Goal: Navigation & Orientation: Find specific page/section

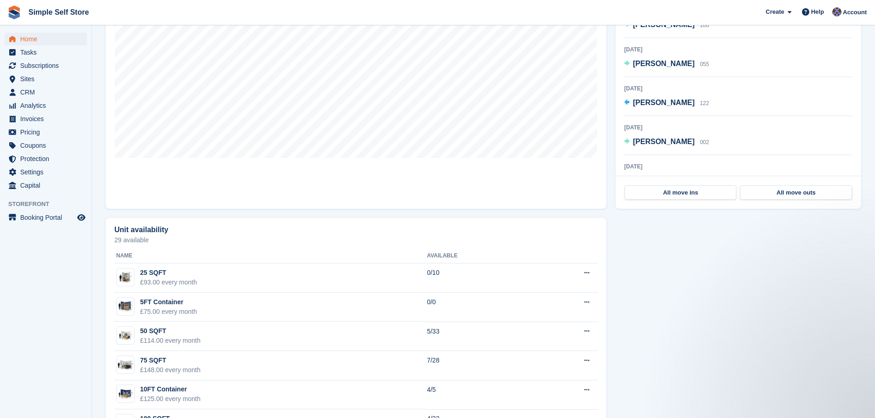
scroll to position [322, 0]
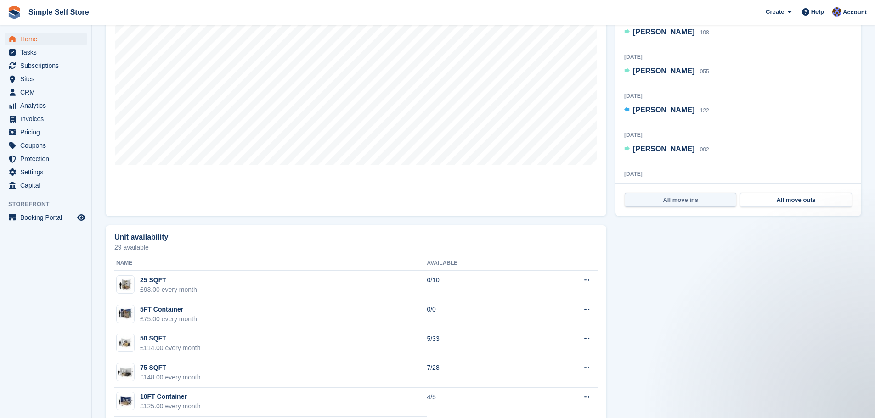
click at [678, 203] on link "All move ins" at bounding box center [681, 200] width 112 height 15
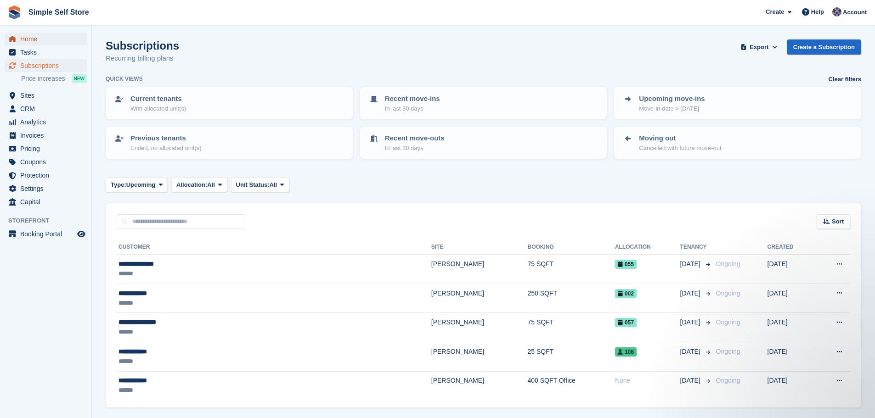
click at [28, 38] on span "Home" at bounding box center [47, 39] width 55 height 13
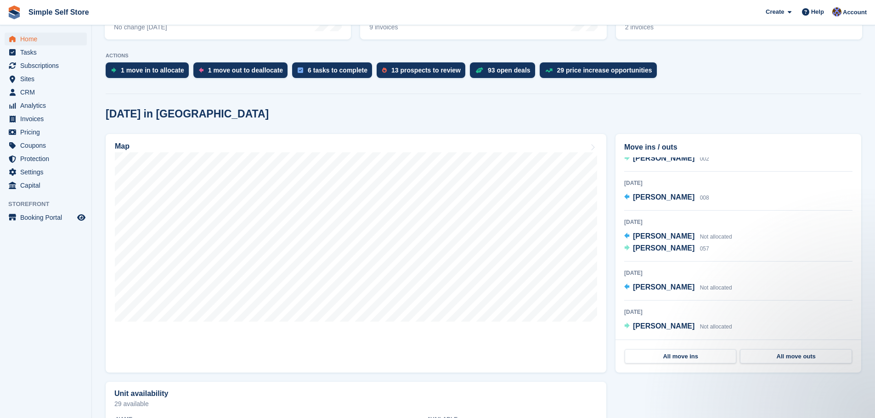
scroll to position [165, 0]
click at [797, 357] on link "All move outs" at bounding box center [796, 356] width 112 height 15
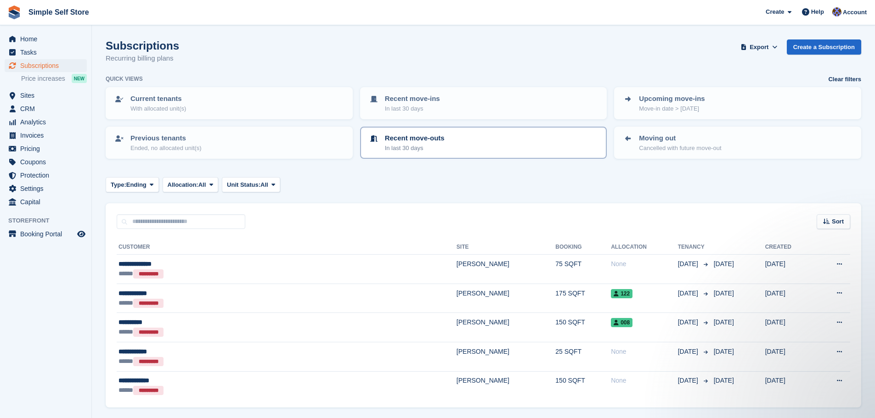
click at [418, 139] on p "Recent move-outs" at bounding box center [415, 138] width 60 height 11
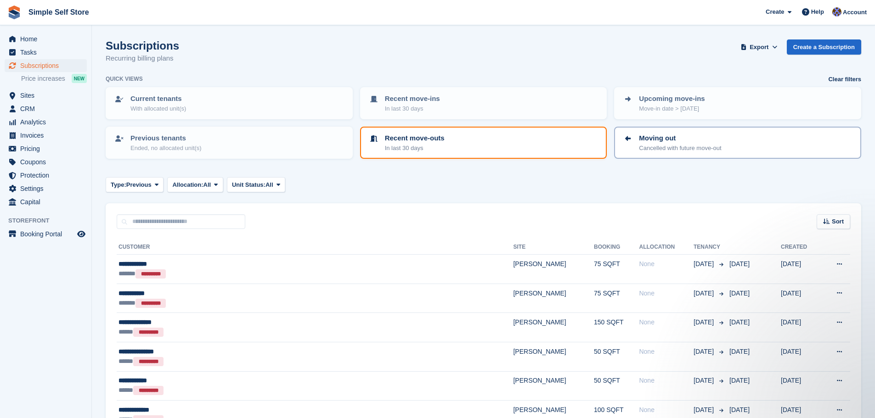
click at [683, 144] on p "Cancelled with future move-out" at bounding box center [680, 148] width 82 height 9
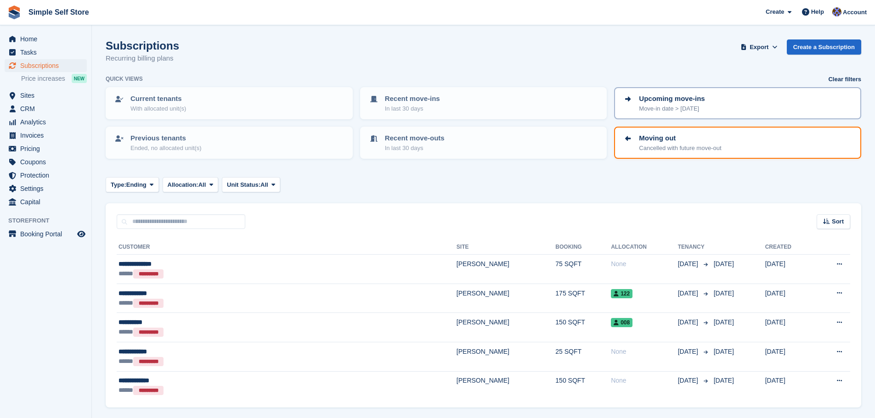
click at [672, 99] on p "Upcoming move-ins" at bounding box center [672, 99] width 66 height 11
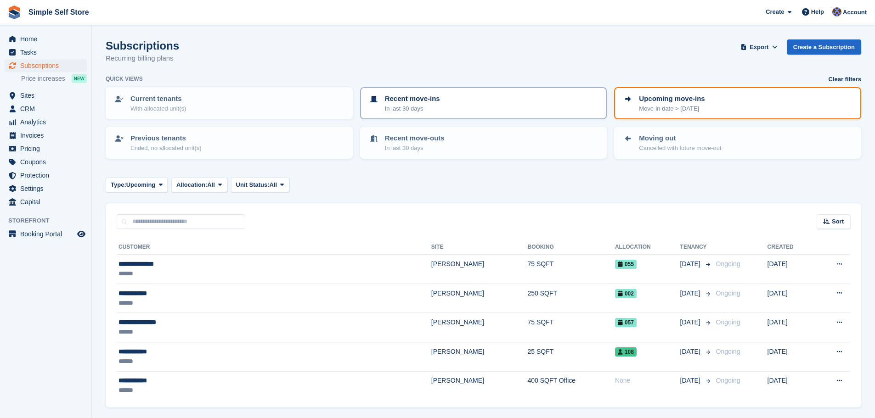
click at [410, 101] on p "Recent move-ins" at bounding box center [412, 99] width 55 height 11
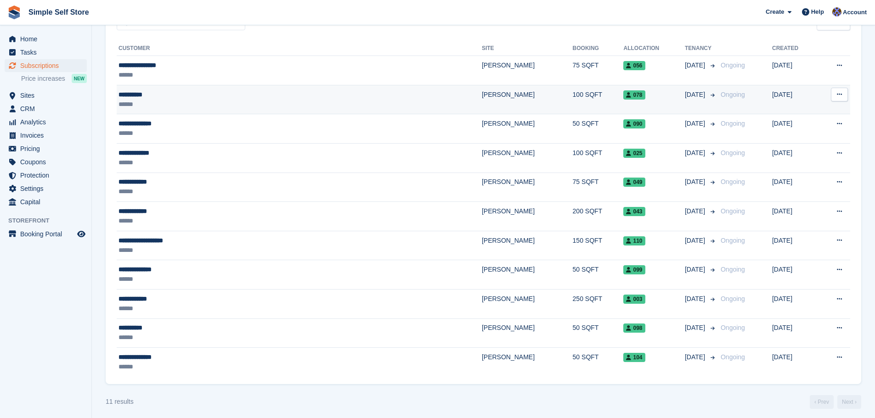
scroll to position [203, 0]
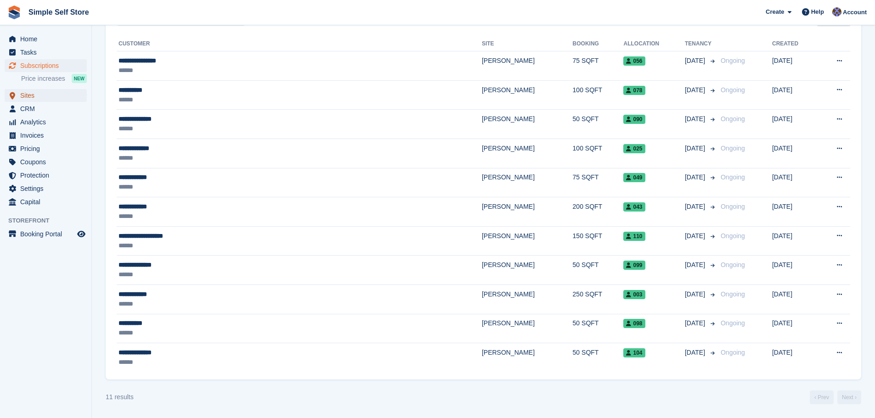
click at [26, 91] on span "Sites" at bounding box center [47, 95] width 55 height 13
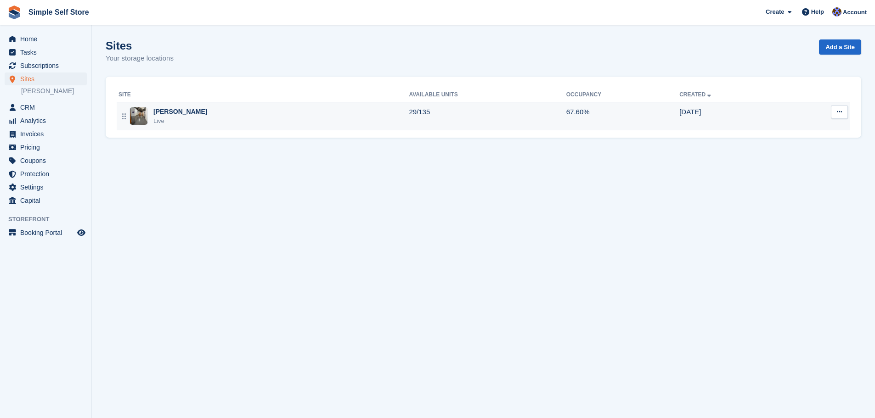
click at [142, 109] on img at bounding box center [138, 115] width 17 height 17
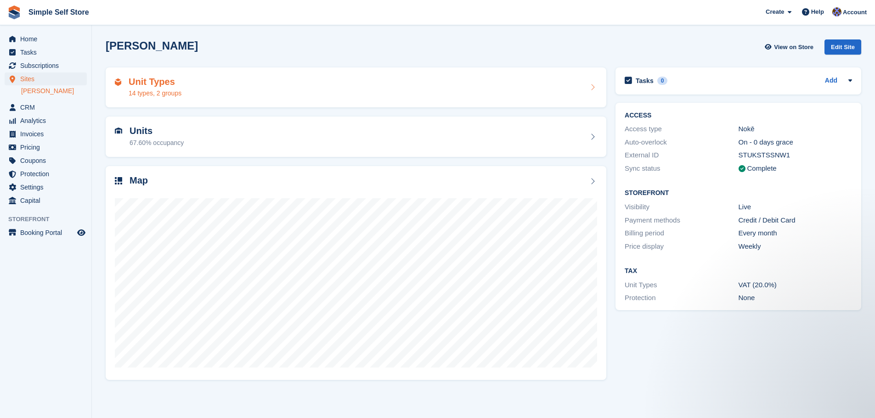
click at [153, 80] on h2 "Unit Types" at bounding box center [155, 82] width 53 height 11
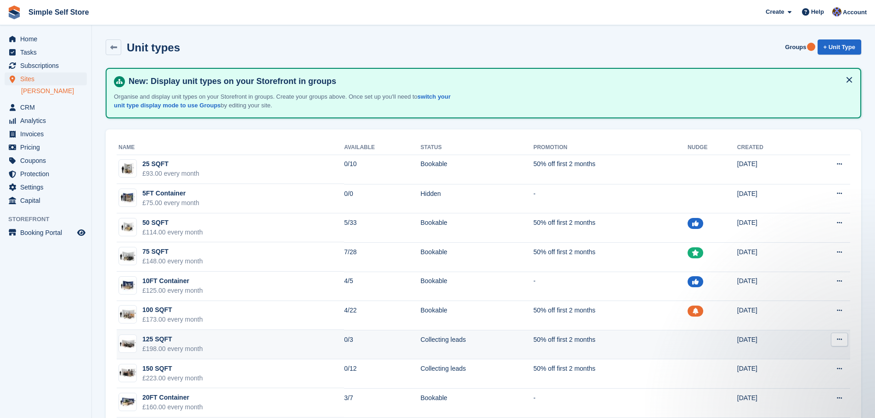
scroll to position [166, 0]
